Goal: Find specific page/section: Find specific page/section

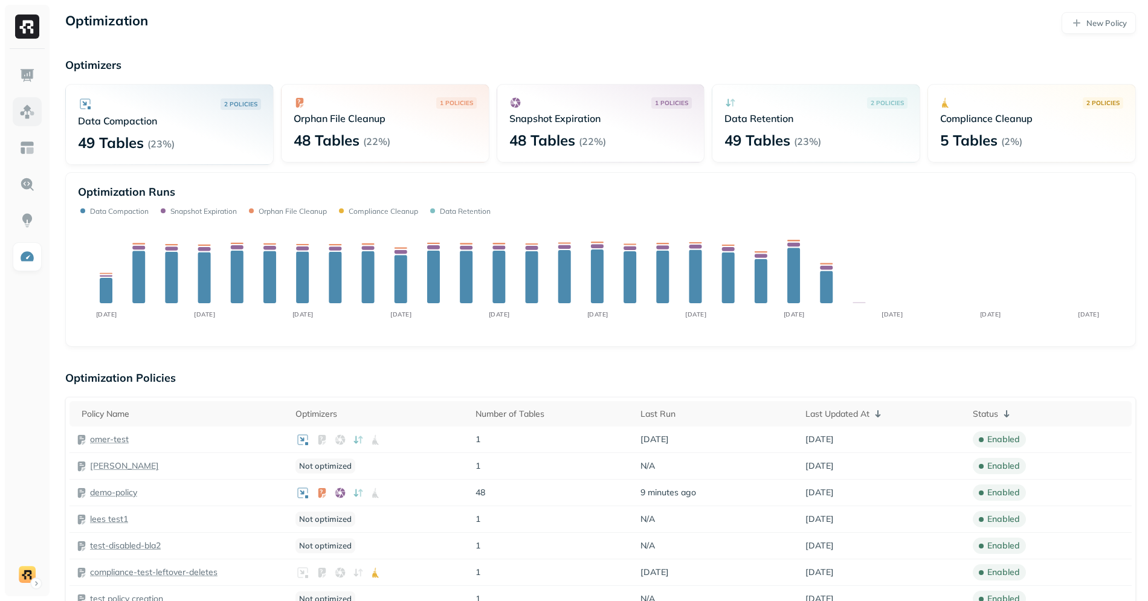
click at [25, 117] on img at bounding box center [27, 112] width 16 height 16
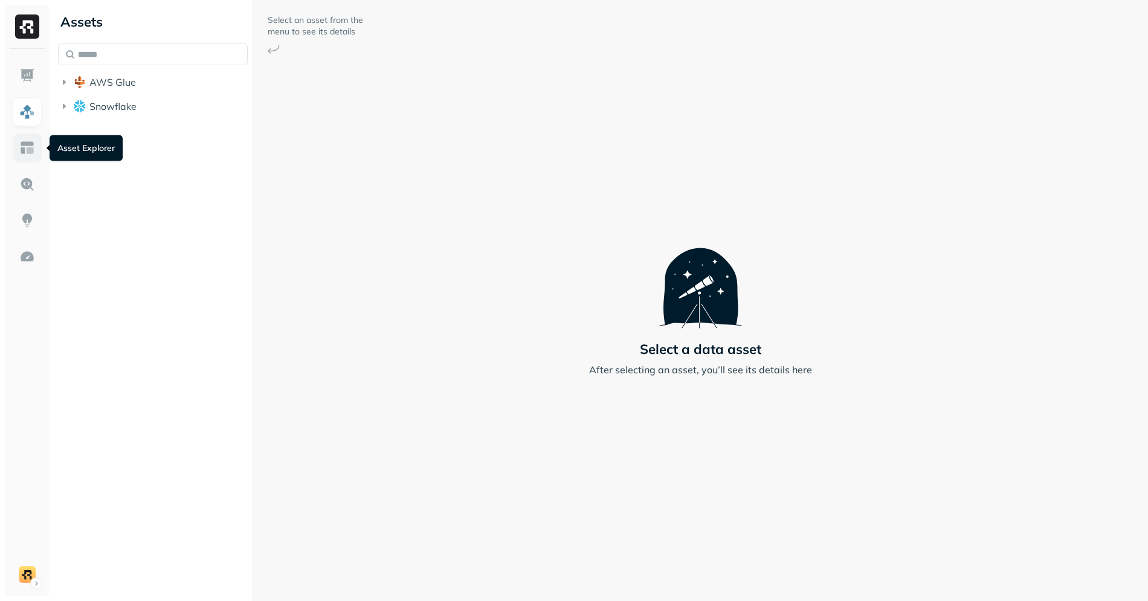
click at [28, 141] on img at bounding box center [27, 148] width 16 height 16
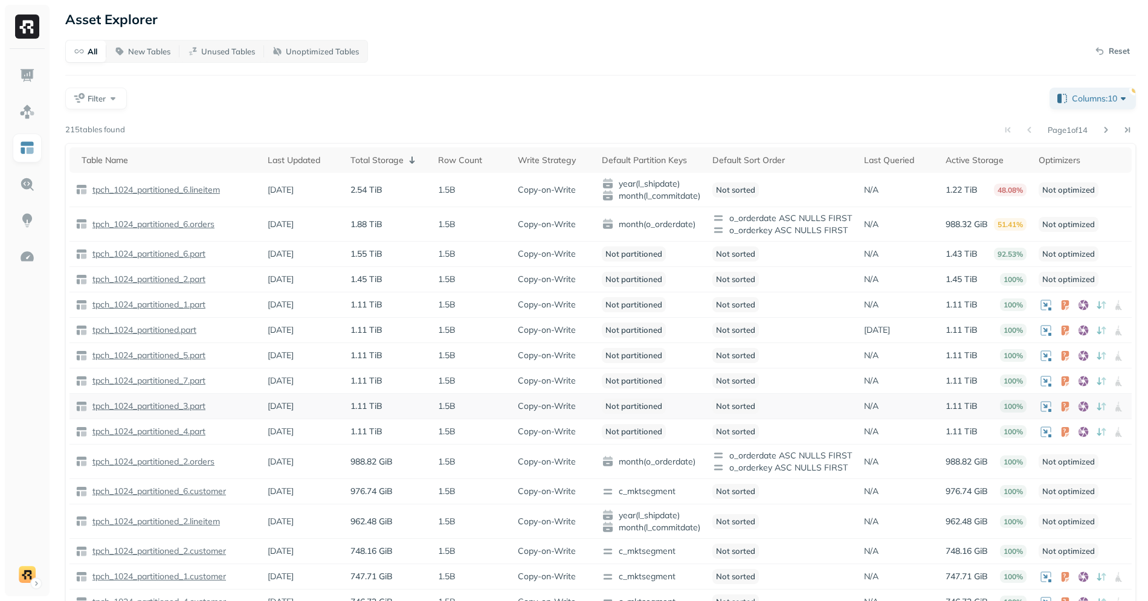
scroll to position [28, 0]
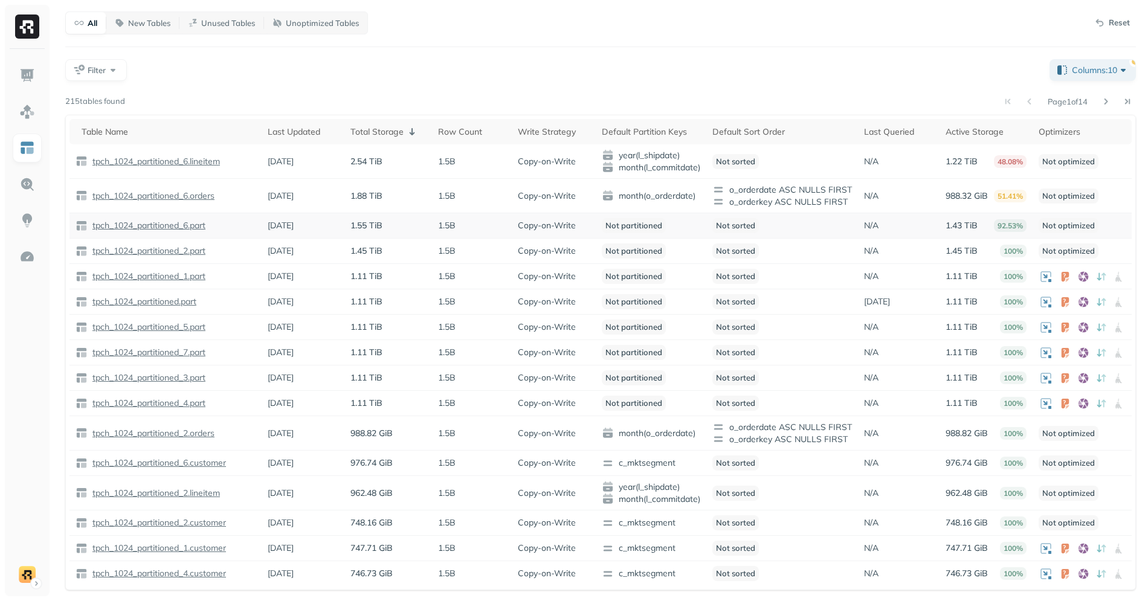
click at [175, 229] on p "tpch_1024_partitioned_6.part" at bounding box center [147, 225] width 115 height 11
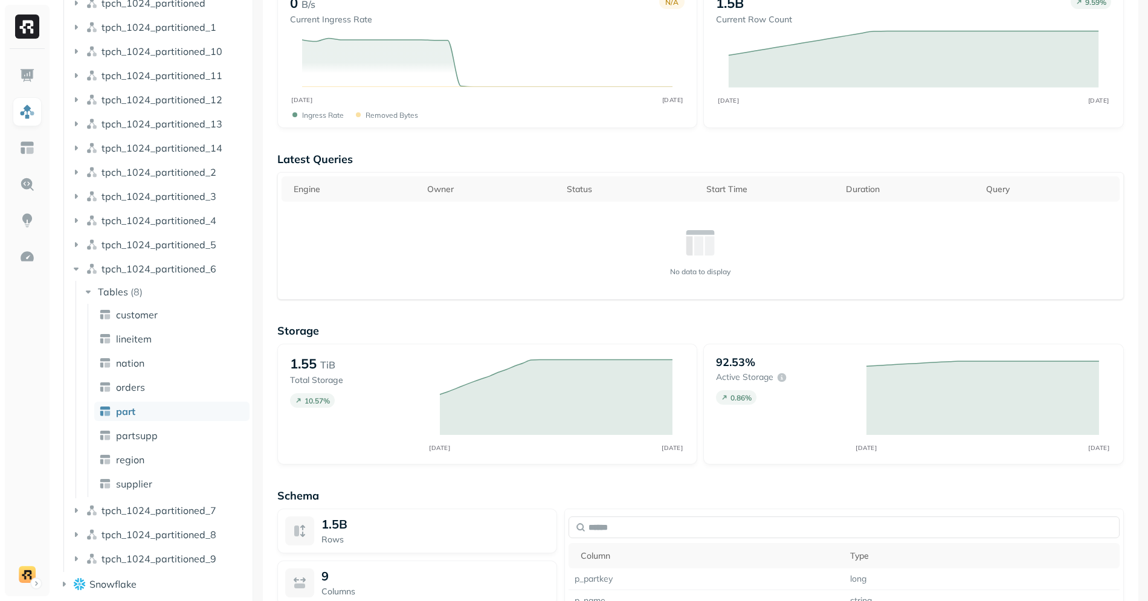
scroll to position [357, 0]
click at [28, 178] on img at bounding box center [27, 184] width 16 height 16
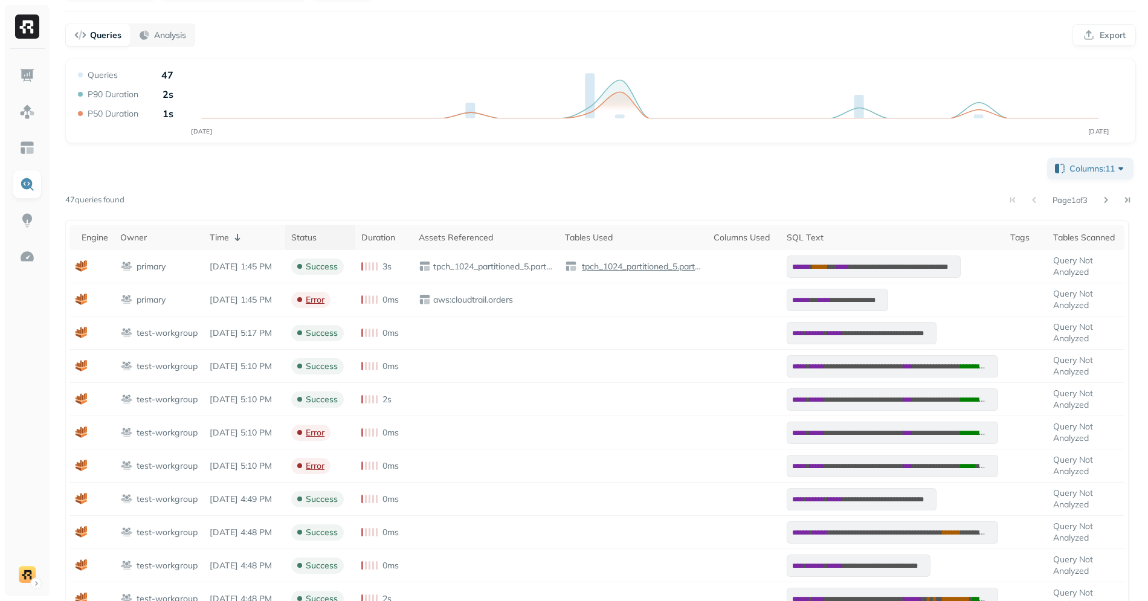
scroll to position [97, 0]
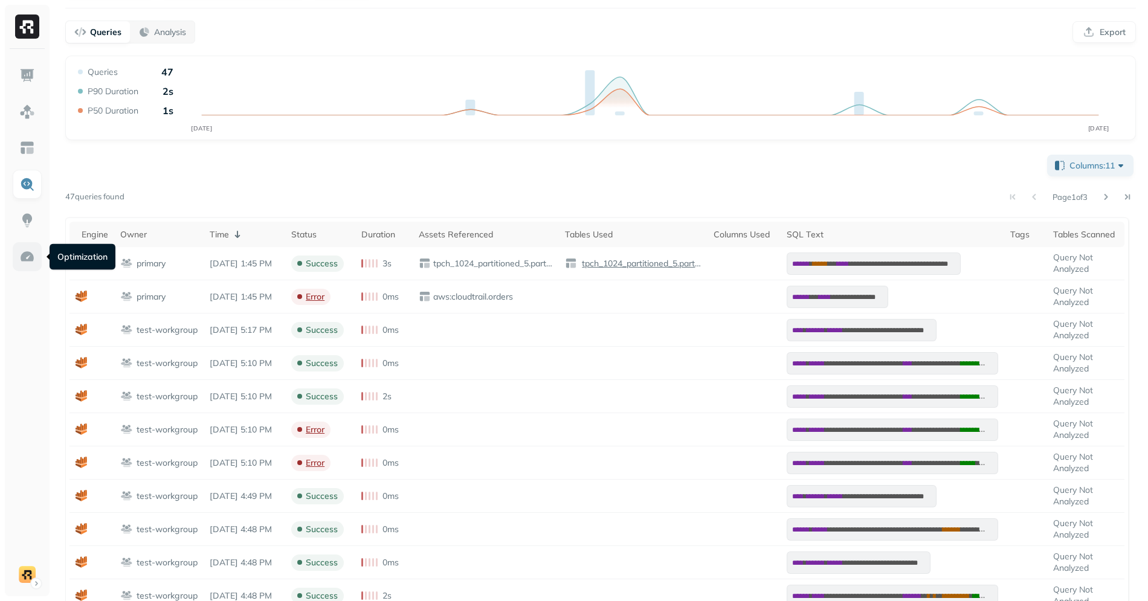
click at [21, 260] on img at bounding box center [27, 257] width 16 height 16
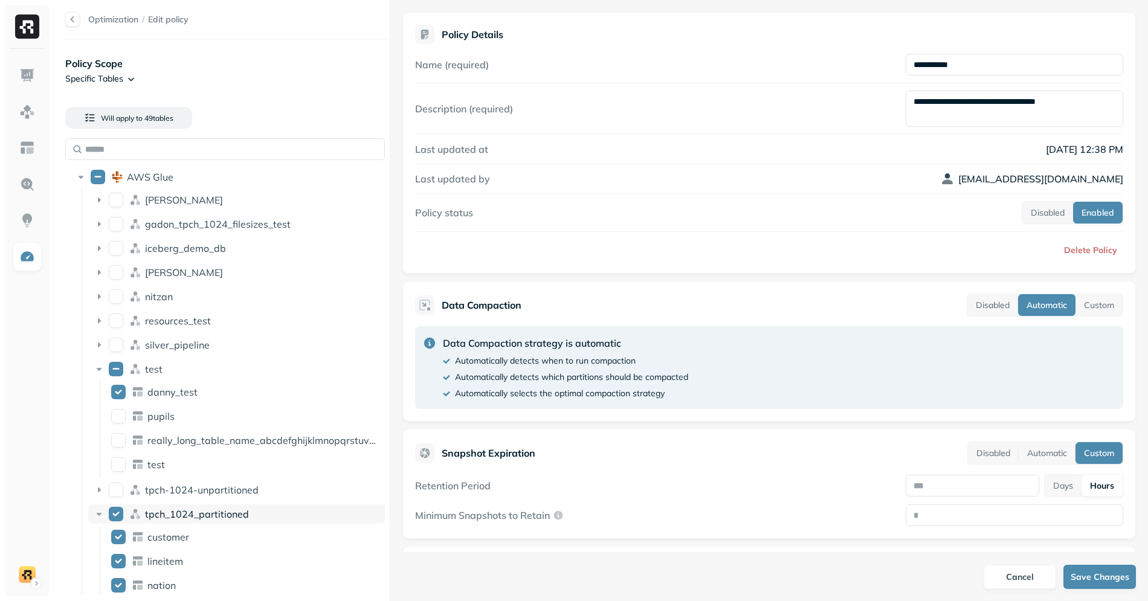
scroll to position [329, 0]
